Goal: Transaction & Acquisition: Purchase product/service

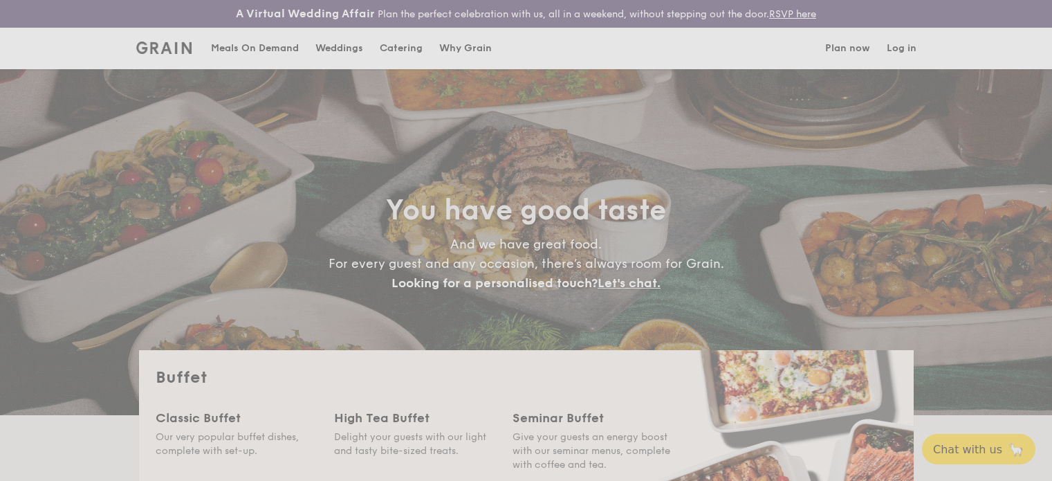
select select
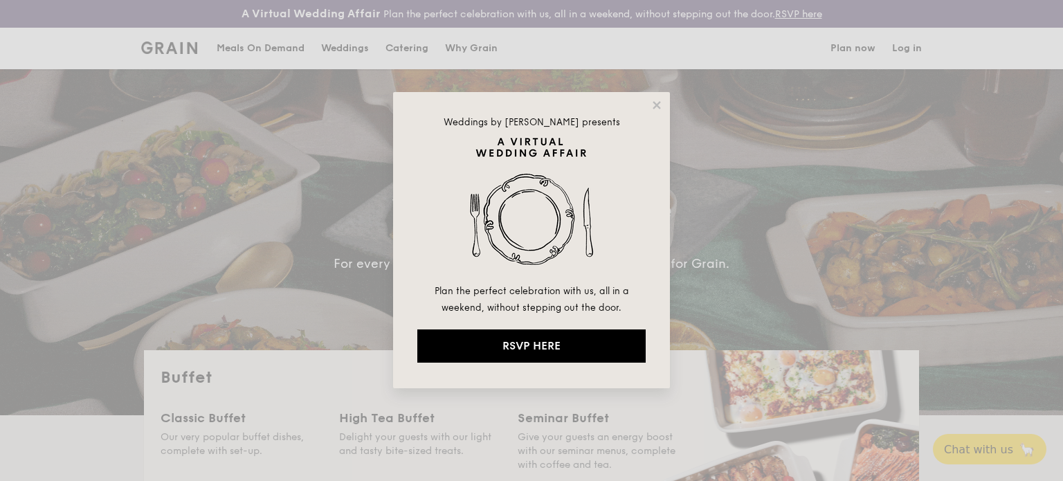
click at [661, 112] on div "Weddings by [PERSON_NAME] presents Plan the perfect celebration with us, all in…" at bounding box center [531, 240] width 277 height 296
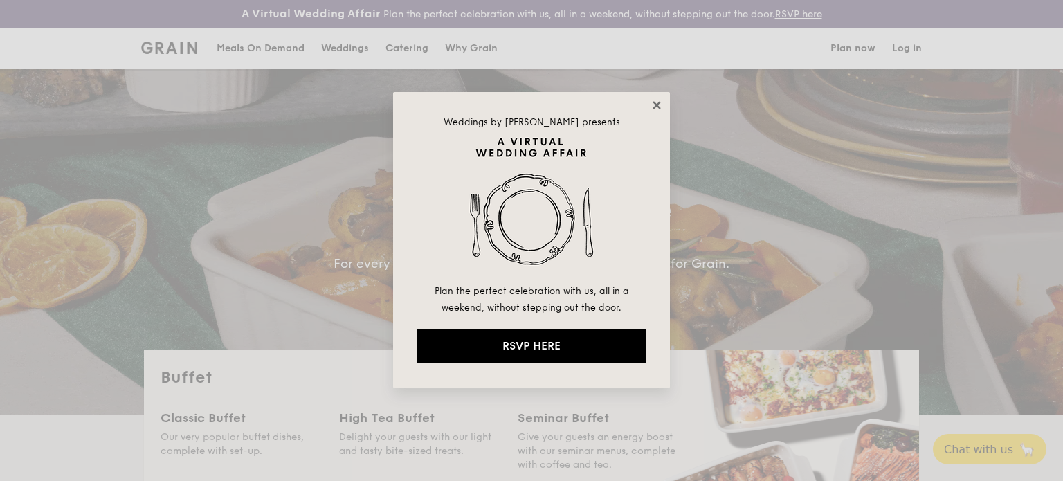
click at [662, 107] on icon at bounding box center [656, 105] width 12 height 12
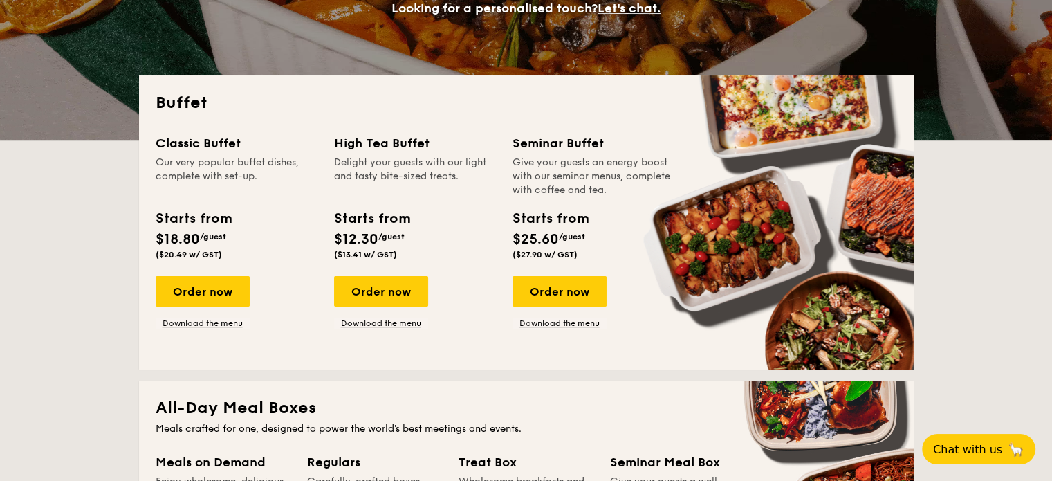
scroll to position [277, 0]
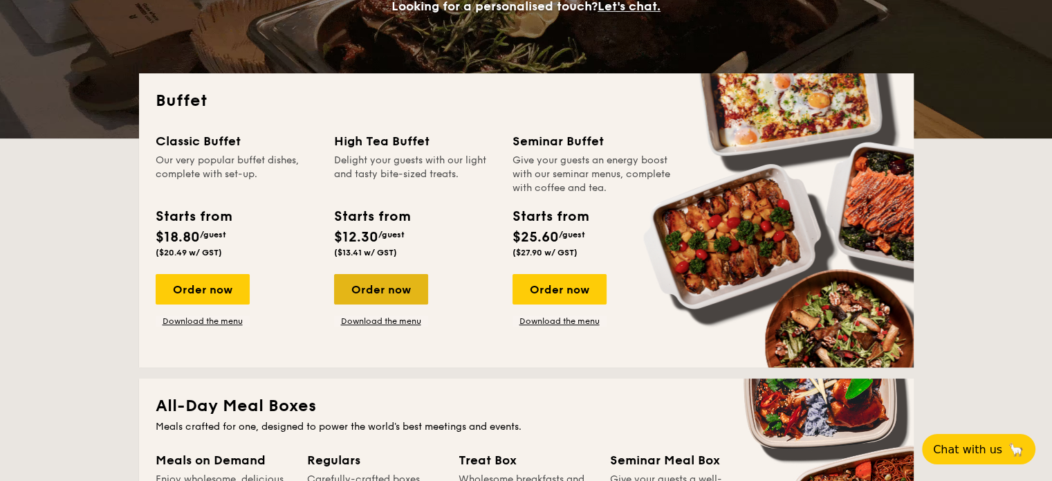
click at [375, 289] on div "Order now" at bounding box center [381, 289] width 94 height 30
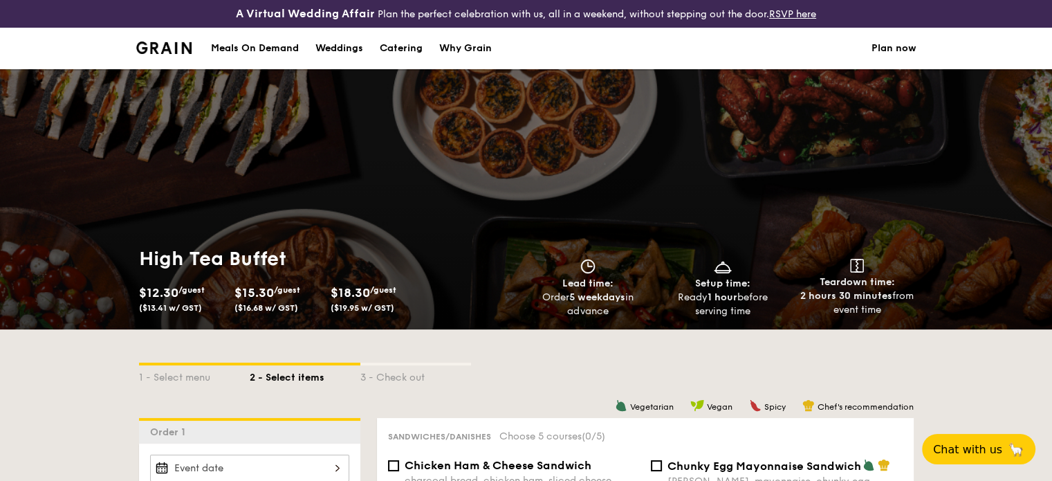
select select
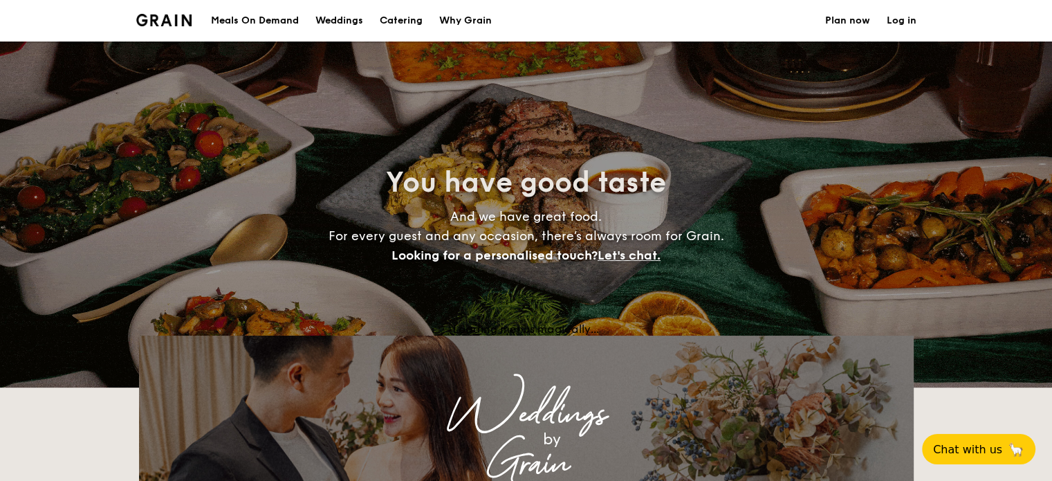
scroll to position [304, 0]
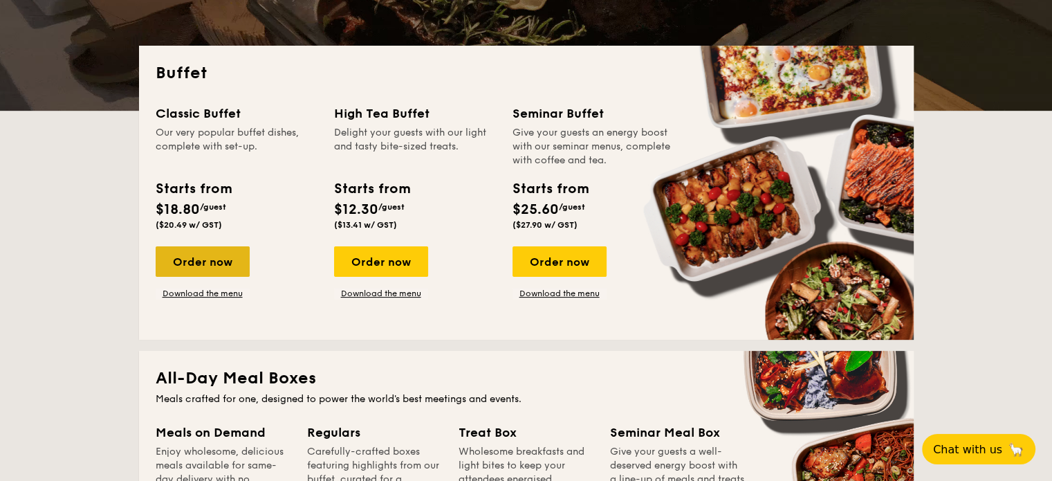
click at [225, 268] on div "Order now" at bounding box center [203, 261] width 94 height 30
